Goal: Information Seeking & Learning: Check status

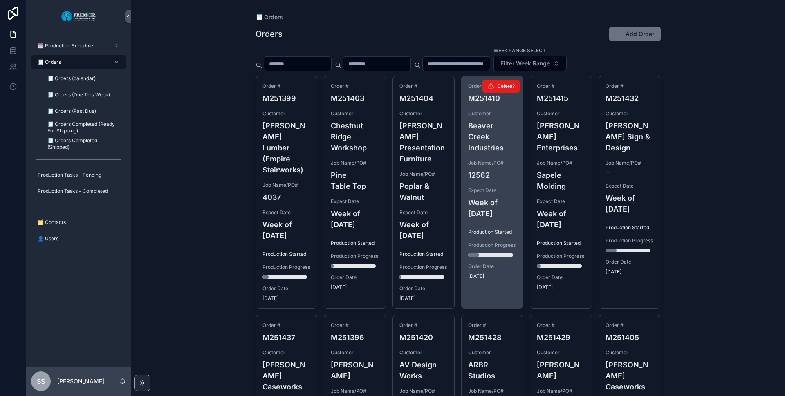
click at [472, 175] on div "Order # M251410 Customer Beaver Creek Industries Job Name/PO# 12562 Expect Date…" at bounding box center [492, 181] width 61 height 210
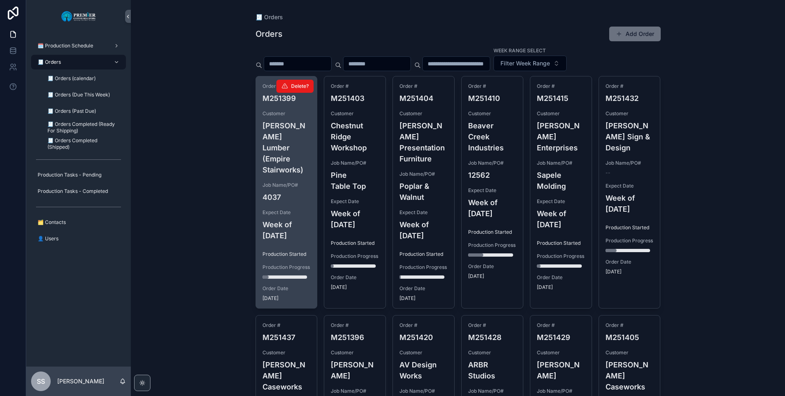
click at [281, 156] on h4 "[PERSON_NAME] Lumber (Empire Stairworks)" at bounding box center [286, 147] width 48 height 55
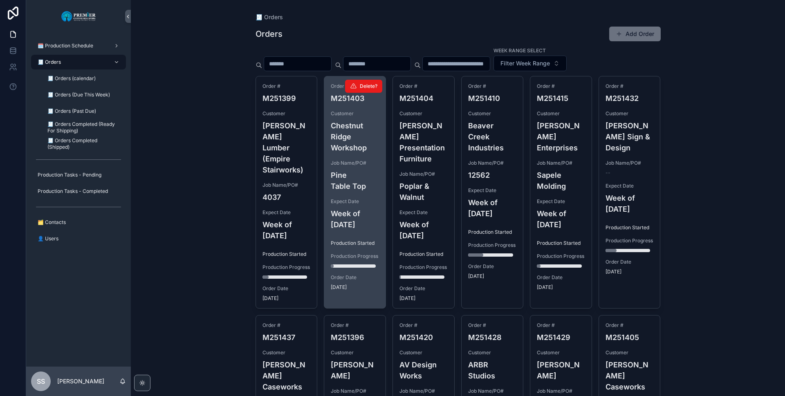
click at [359, 186] on h4 "Pine Table Top" at bounding box center [355, 181] width 48 height 22
